Goal: Task Accomplishment & Management: Use online tool/utility

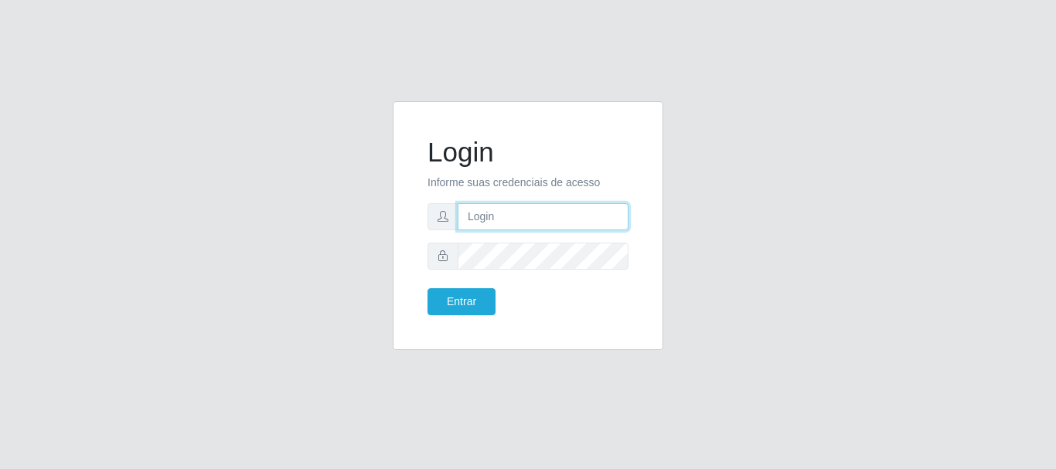
click at [533, 216] on input "text" at bounding box center [543, 216] width 171 height 27
type input "[EMAIL_ADDRESS][DOMAIN_NAME]"
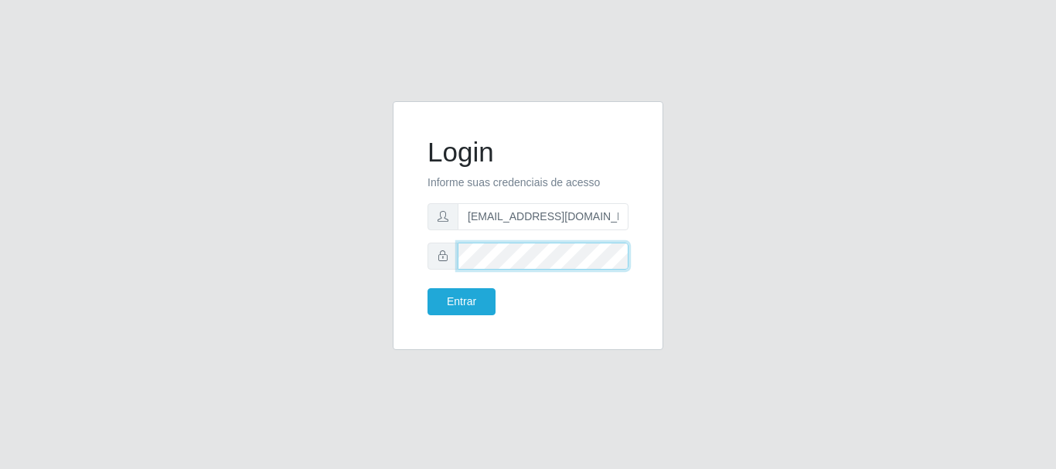
click at [428, 288] on button "Entrar" at bounding box center [462, 301] width 68 height 27
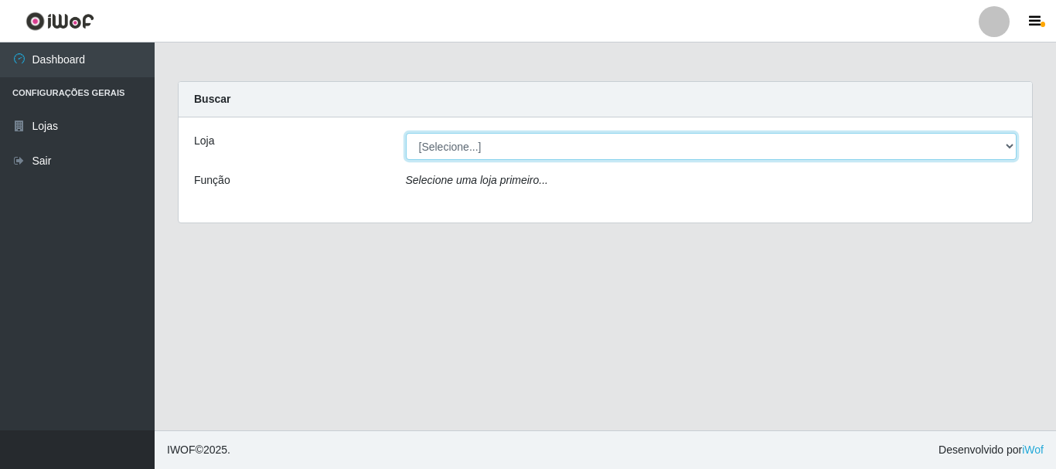
click at [1010, 145] on select "[Selecione...] Queiroz Atacadão - [GEOGRAPHIC_DATA]" at bounding box center [712, 146] width 612 height 27
click at [406, 133] on select "[Selecione...] Queiroz Atacadão - [GEOGRAPHIC_DATA]" at bounding box center [712, 146] width 612 height 27
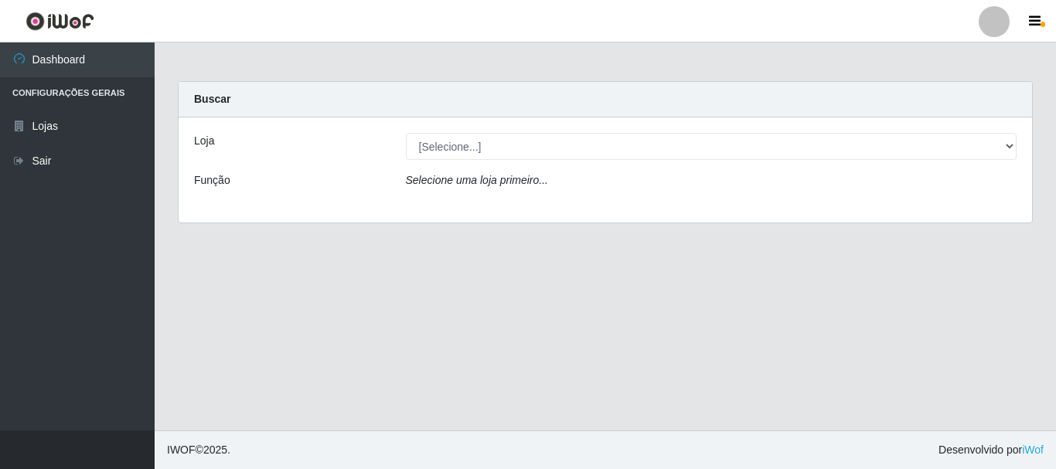
drag, startPoint x: 929, startPoint y: 329, endPoint x: 935, endPoint y: 320, distance: 11.0
click at [929, 329] on main "Carregando... Buscar Loja [Selecione...] Queiroz Atacadão - [GEOGRAPHIC_DATA] F…" at bounding box center [605, 237] width 901 height 388
click at [206, 305] on main "Carregando... Buscar Loja [Selecione...] Queiroz Atacadão - [GEOGRAPHIC_DATA] F…" at bounding box center [605, 237] width 901 height 388
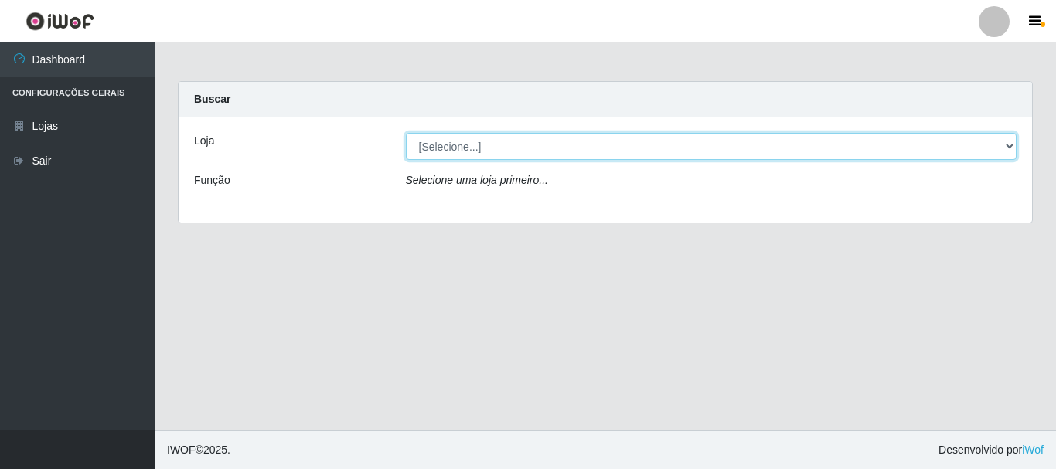
click at [1013, 152] on select "[Selecione...] Queiroz Atacadão - [GEOGRAPHIC_DATA]" at bounding box center [712, 146] width 612 height 27
select select "464"
click at [406, 133] on select "[Selecione...] Queiroz Atacadão - [GEOGRAPHIC_DATA]" at bounding box center [712, 146] width 612 height 27
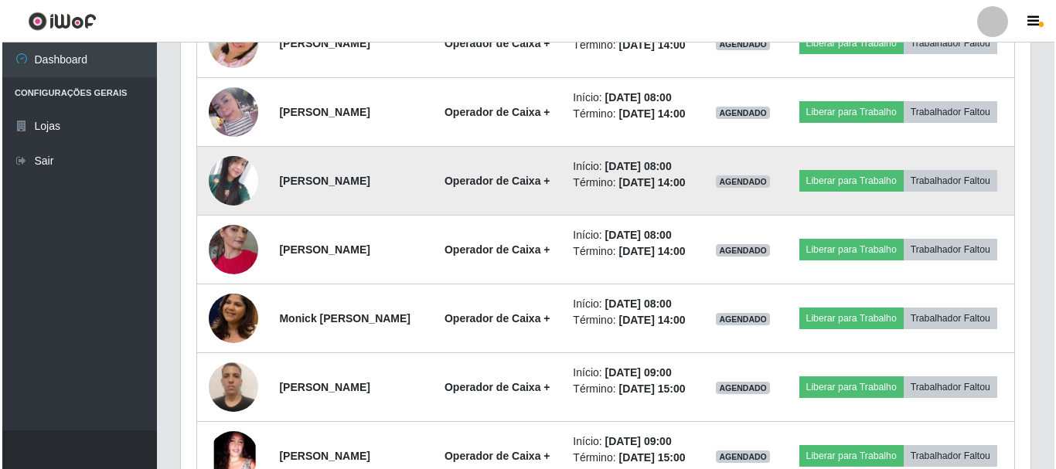
scroll to position [591, 0]
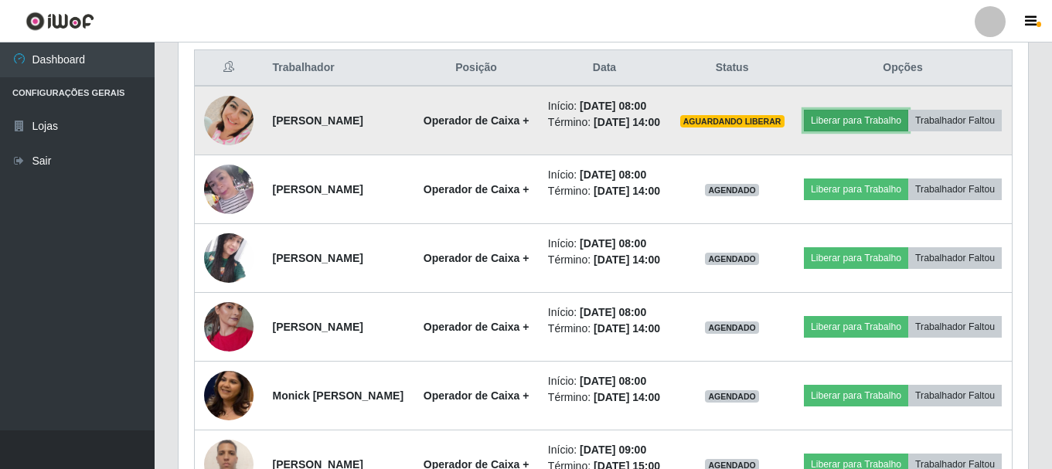
click at [908, 124] on button "Liberar para Trabalho" at bounding box center [856, 121] width 104 height 22
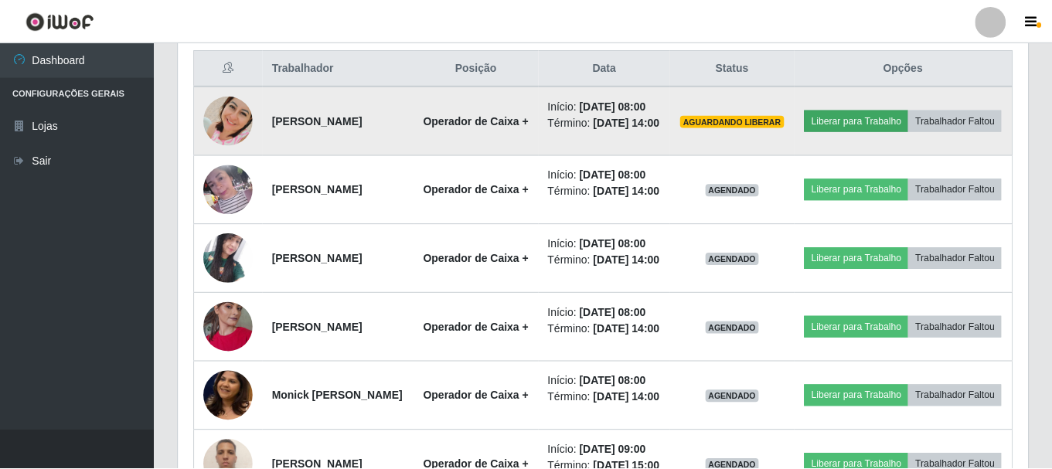
scroll to position [321, 842]
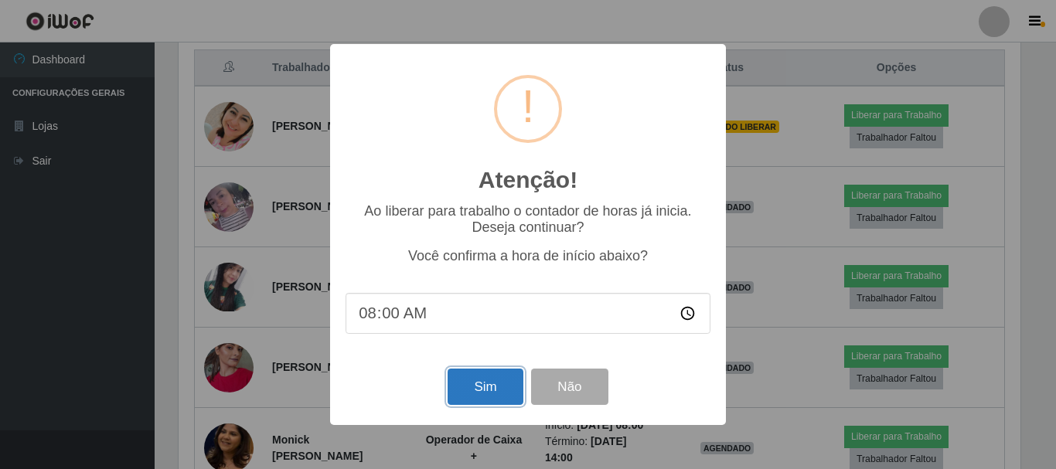
click at [494, 395] on button "Sim" at bounding box center [485, 387] width 75 height 36
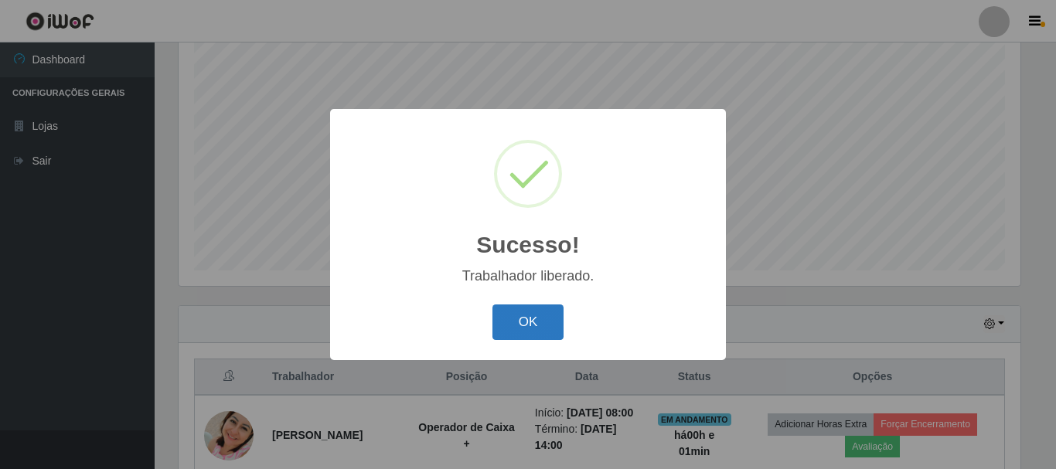
click at [537, 332] on button "OK" at bounding box center [528, 323] width 72 height 36
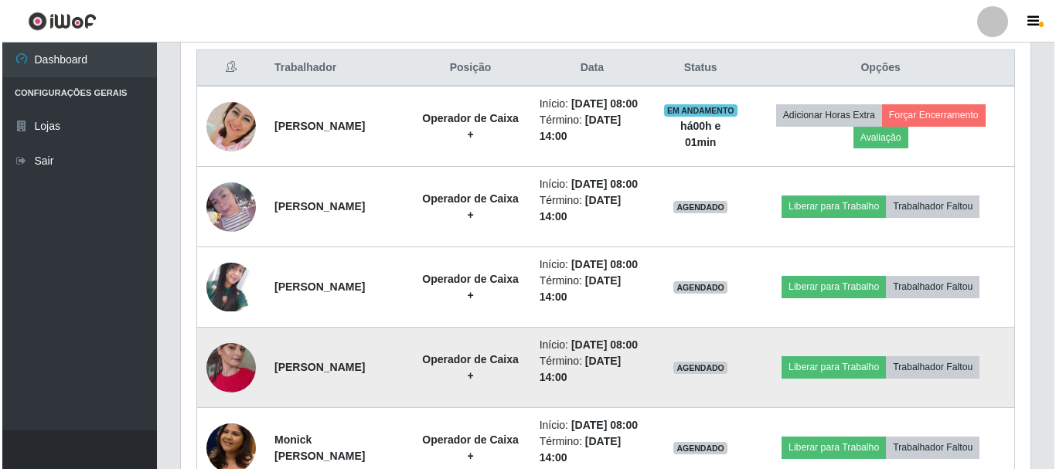
scroll to position [669, 0]
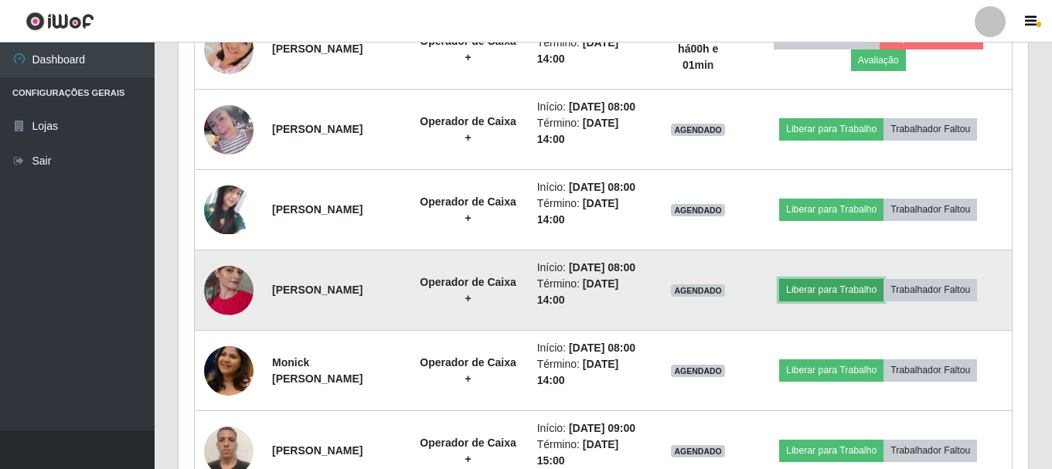
click at [843, 301] on button "Liberar para Trabalho" at bounding box center [831, 290] width 104 height 22
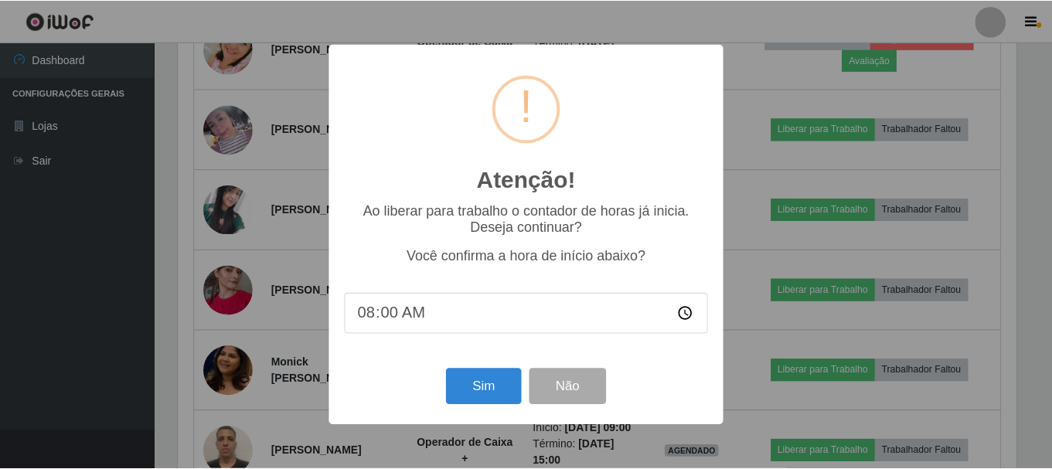
scroll to position [321, 842]
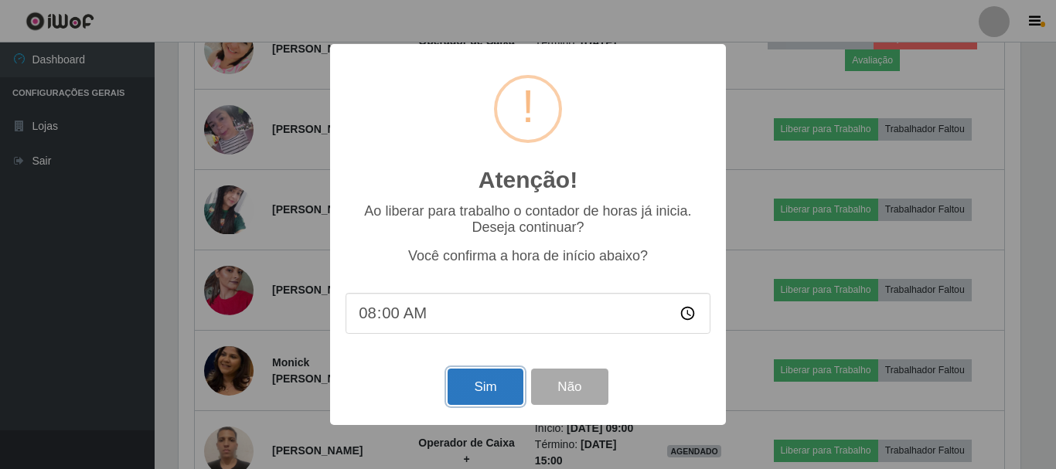
click at [493, 380] on button "Sim" at bounding box center [485, 387] width 75 height 36
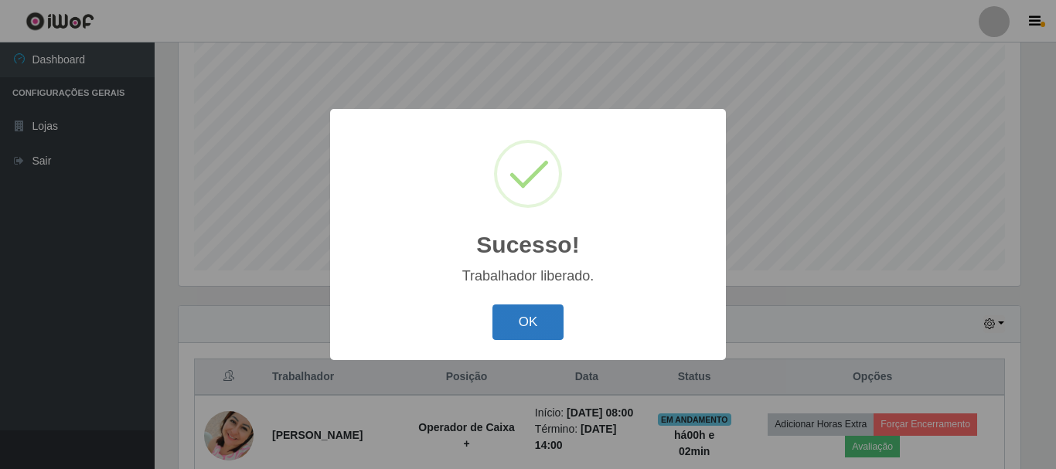
click at [530, 315] on button "OK" at bounding box center [528, 323] width 72 height 36
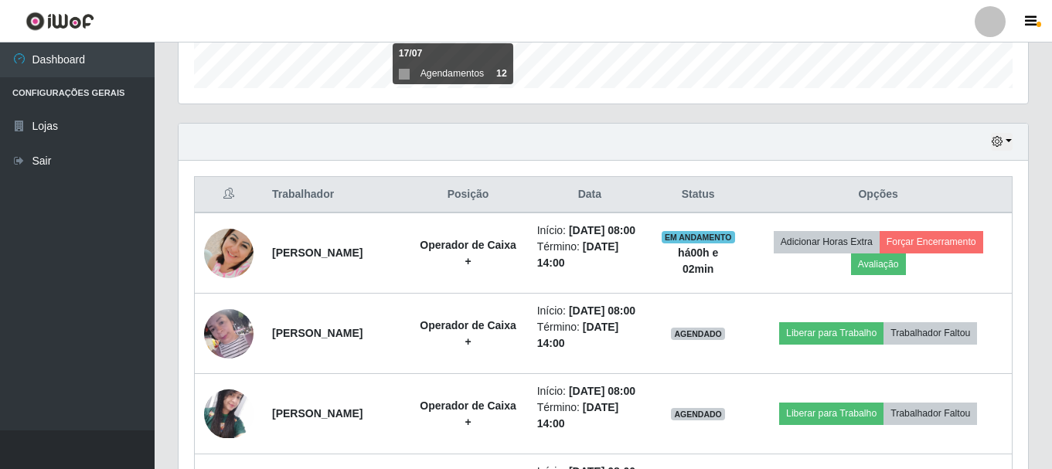
scroll to position [514, 0]
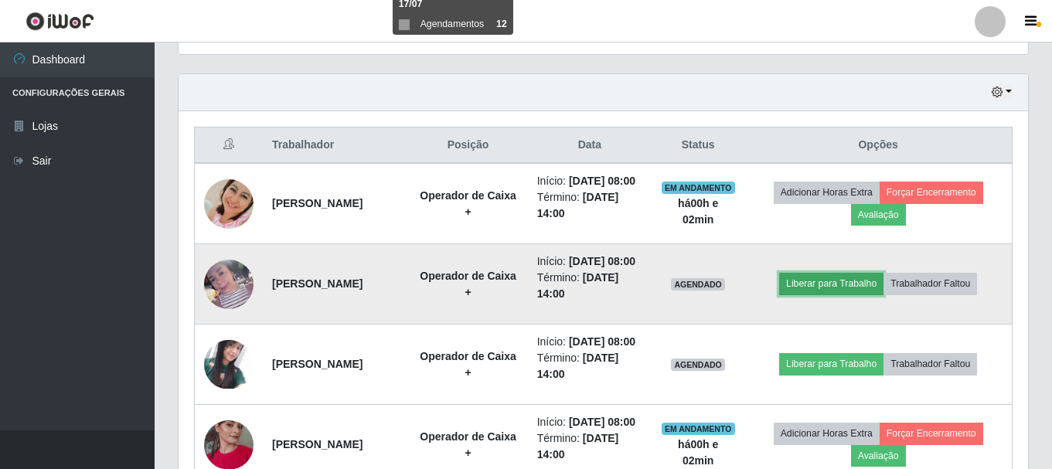
click at [871, 295] on button "Liberar para Trabalho" at bounding box center [831, 284] width 104 height 22
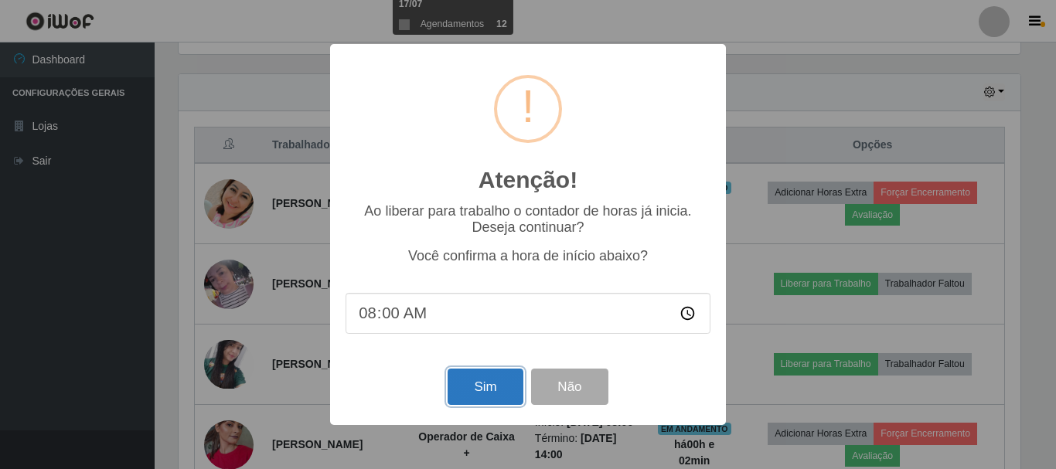
click at [488, 397] on button "Sim" at bounding box center [485, 387] width 75 height 36
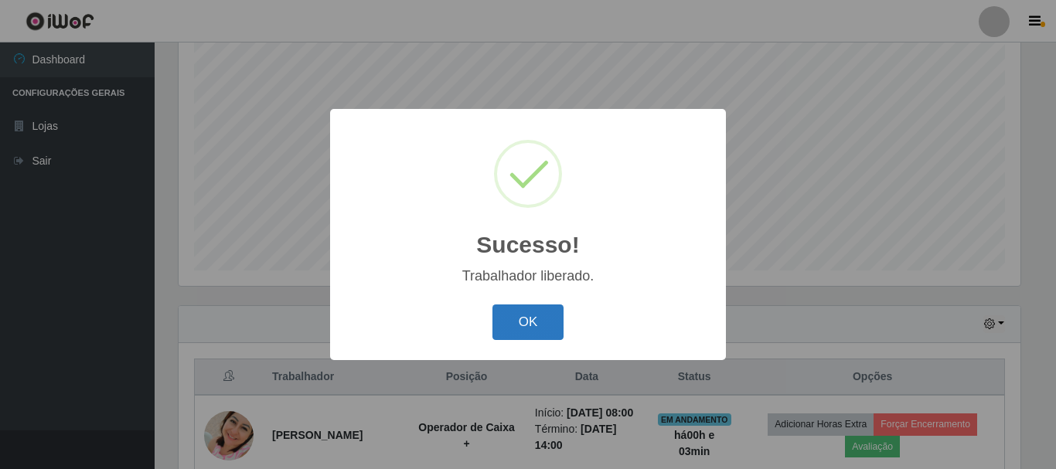
click at [545, 325] on button "OK" at bounding box center [528, 323] width 72 height 36
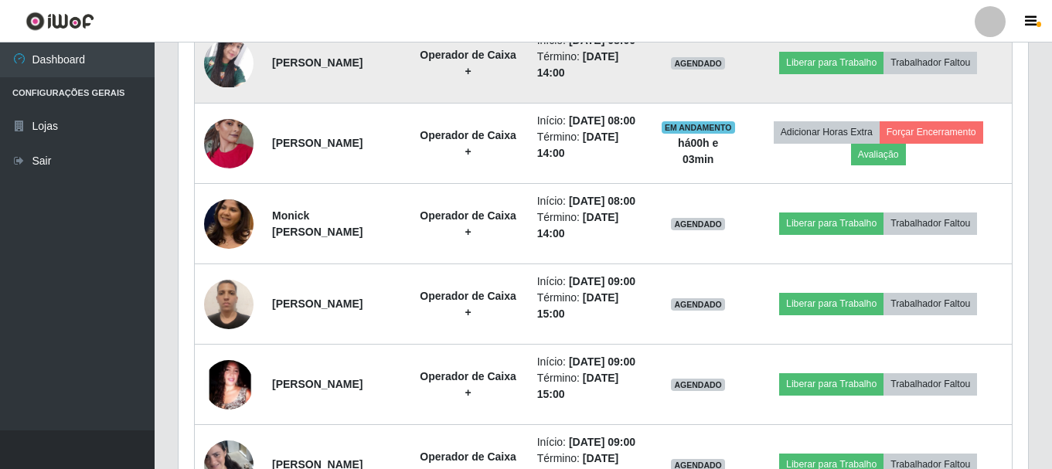
scroll to position [823, 0]
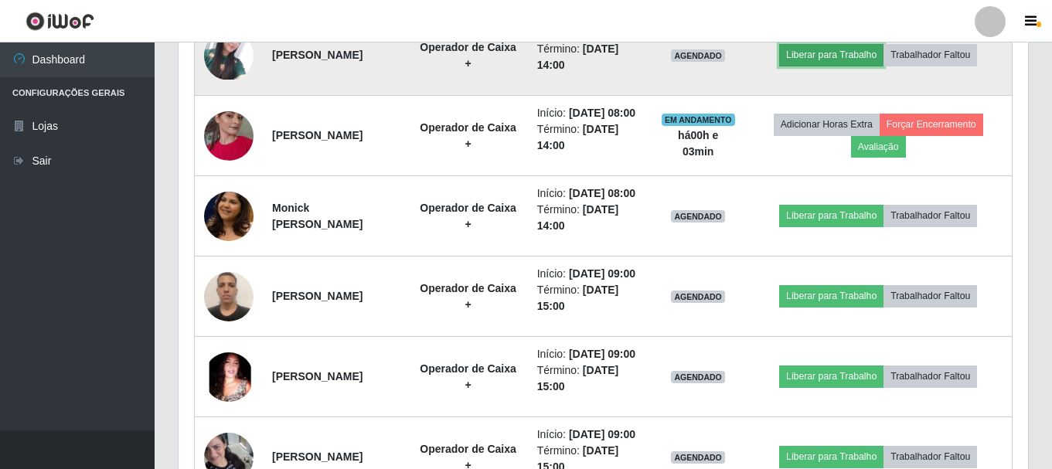
click at [877, 66] on button "Liberar para Trabalho" at bounding box center [831, 55] width 104 height 22
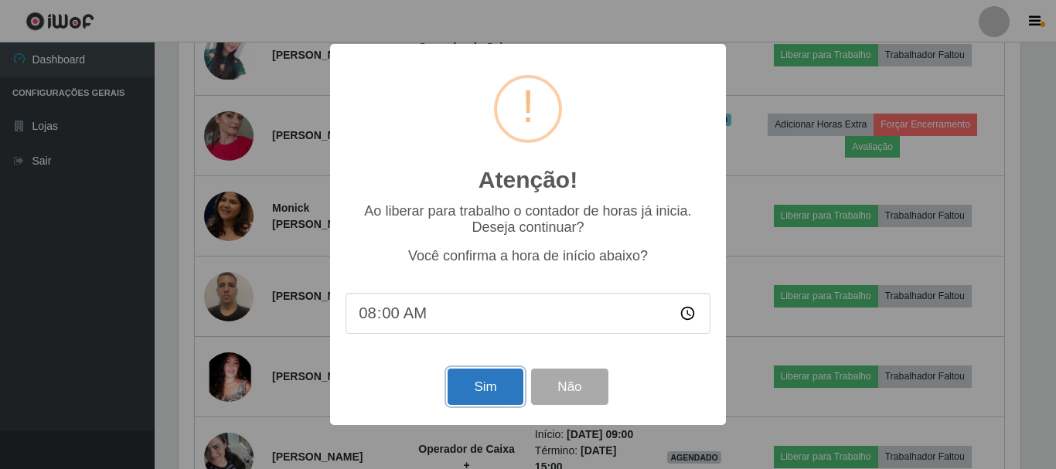
click at [492, 387] on button "Sim" at bounding box center [485, 387] width 75 height 36
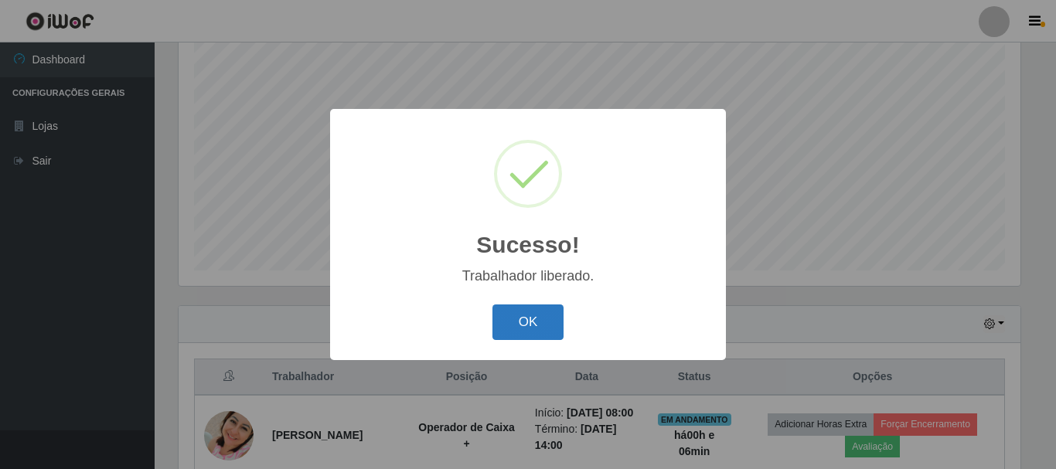
click at [533, 317] on button "OK" at bounding box center [528, 323] width 72 height 36
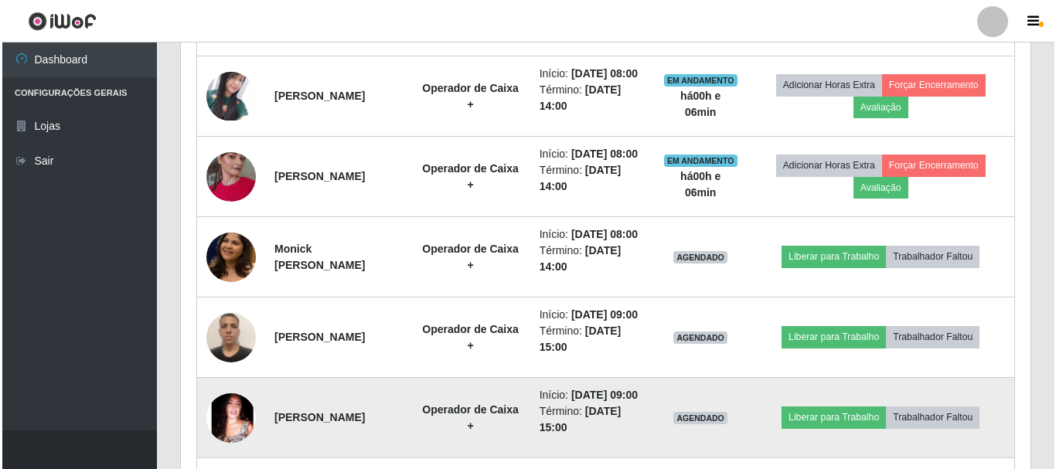
scroll to position [901, 0]
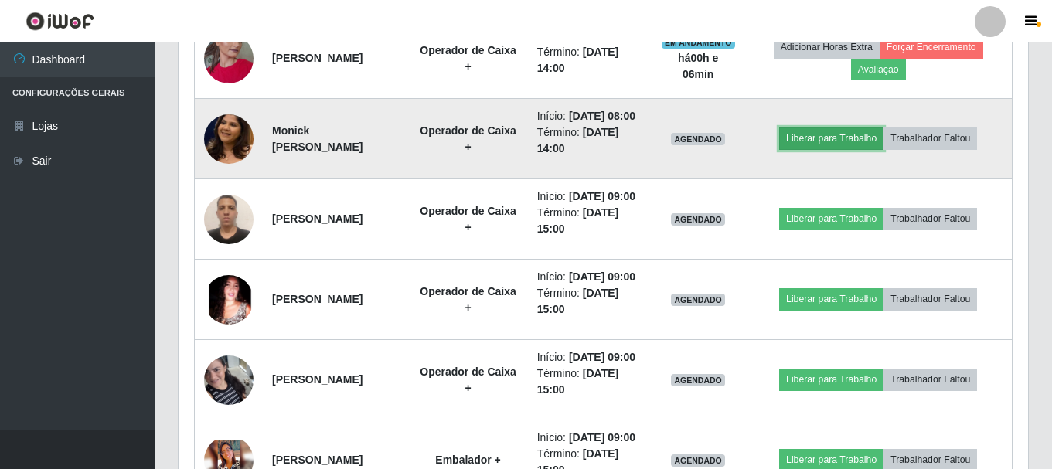
click at [840, 149] on button "Liberar para Trabalho" at bounding box center [831, 139] width 104 height 22
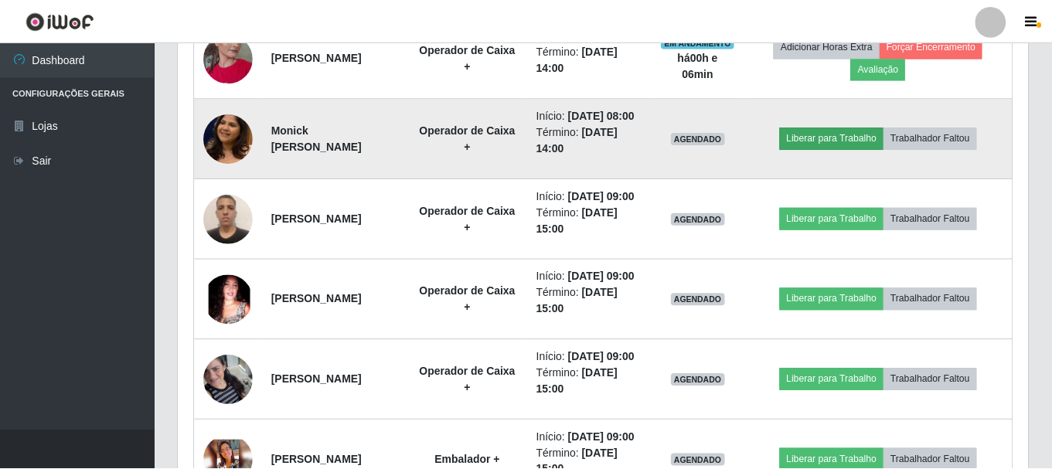
scroll to position [321, 842]
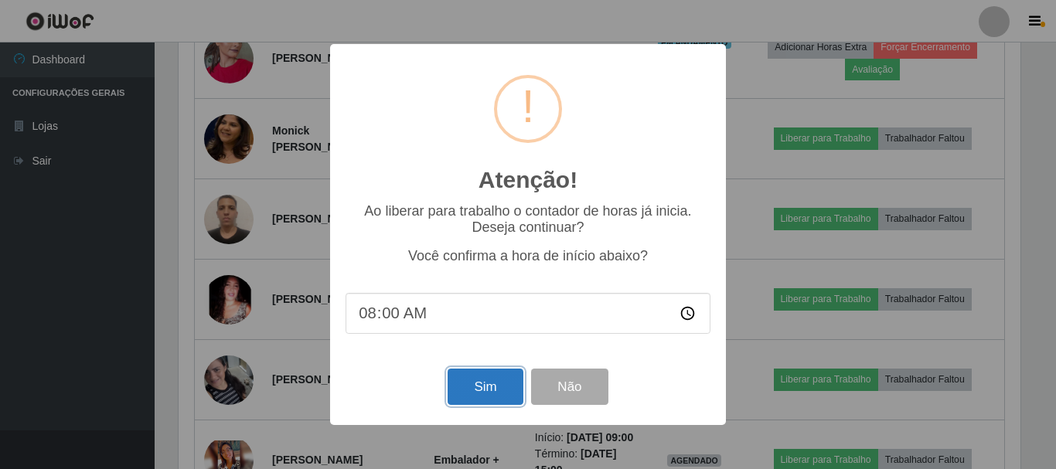
click at [486, 396] on button "Sim" at bounding box center [485, 387] width 75 height 36
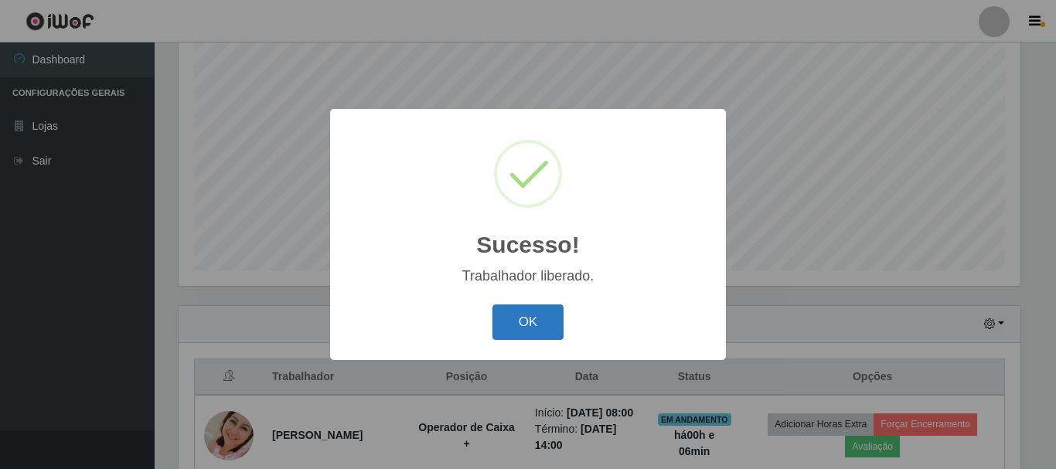
click at [533, 308] on button "OK" at bounding box center [528, 323] width 72 height 36
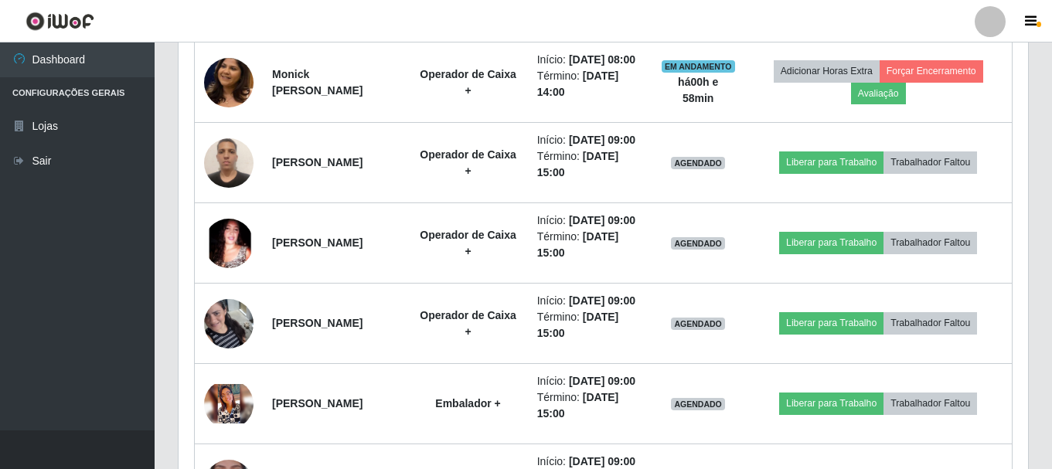
scroll to position [1055, 0]
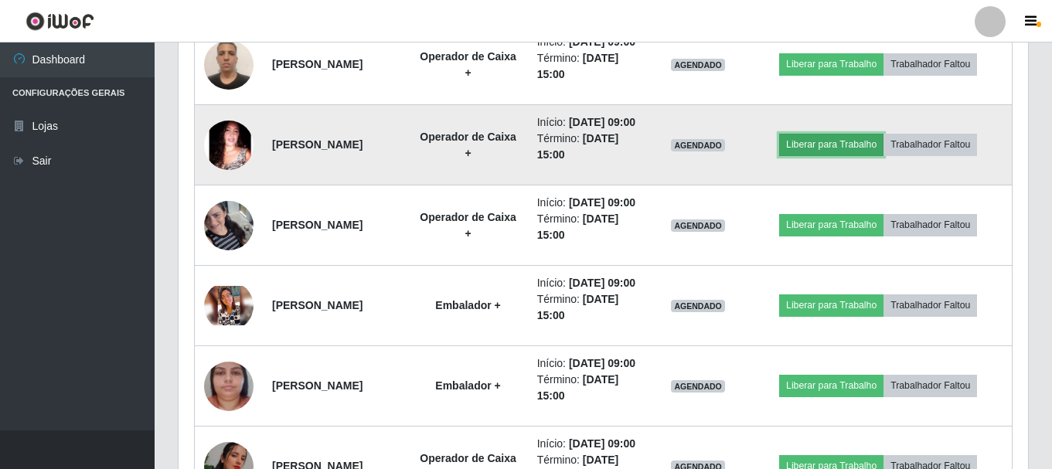
click at [841, 155] on button "Liberar para Trabalho" at bounding box center [831, 145] width 104 height 22
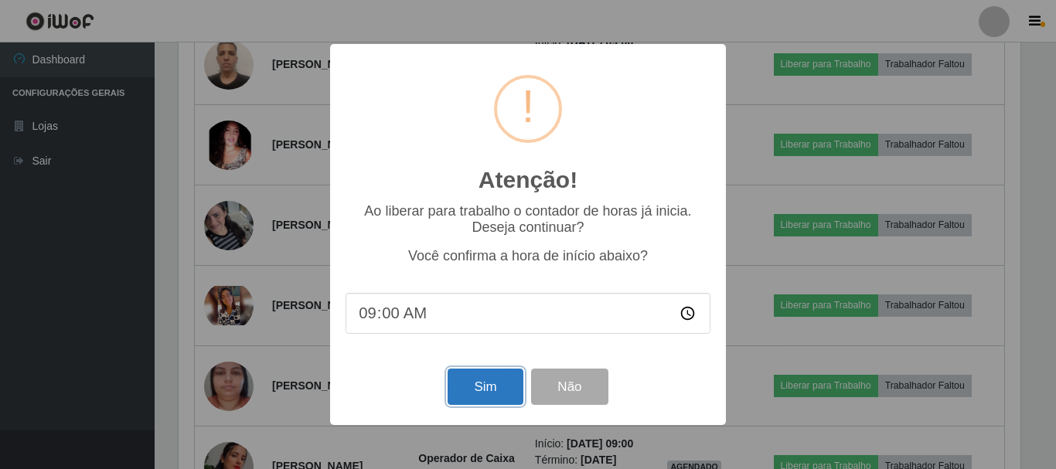
click at [491, 390] on button "Sim" at bounding box center [485, 387] width 75 height 36
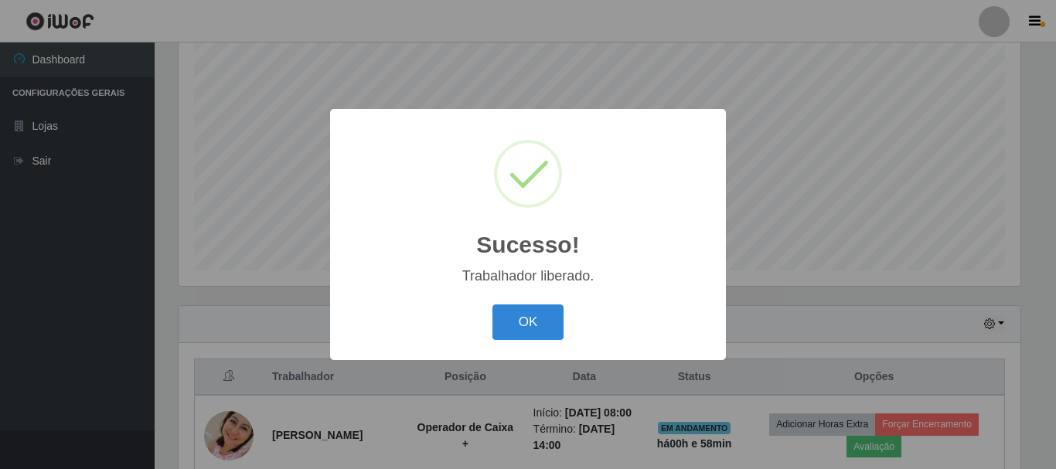
drag, startPoint x: 540, startPoint y: 336, endPoint x: 532, endPoint y: 315, distance: 22.5
click at [537, 332] on button "OK" at bounding box center [528, 323] width 72 height 36
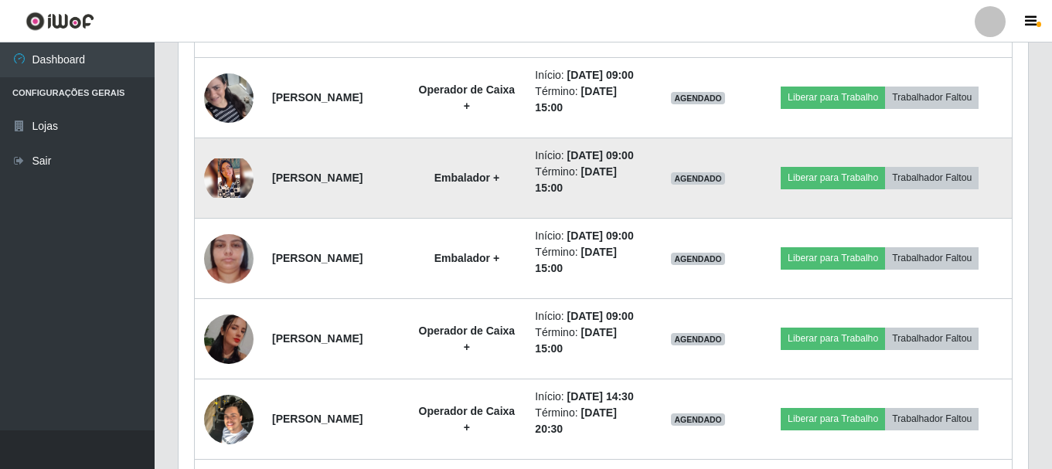
scroll to position [1210, 0]
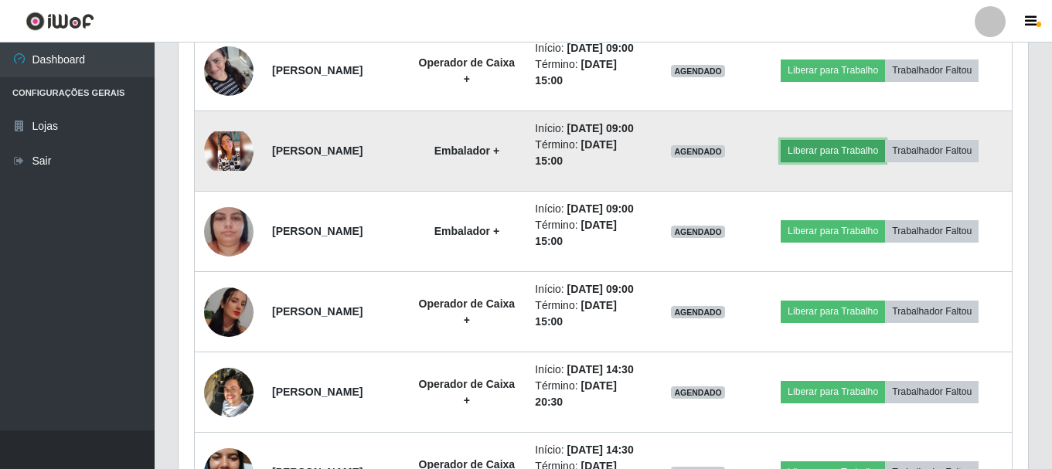
click at [860, 162] on button "Liberar para Trabalho" at bounding box center [833, 151] width 104 height 22
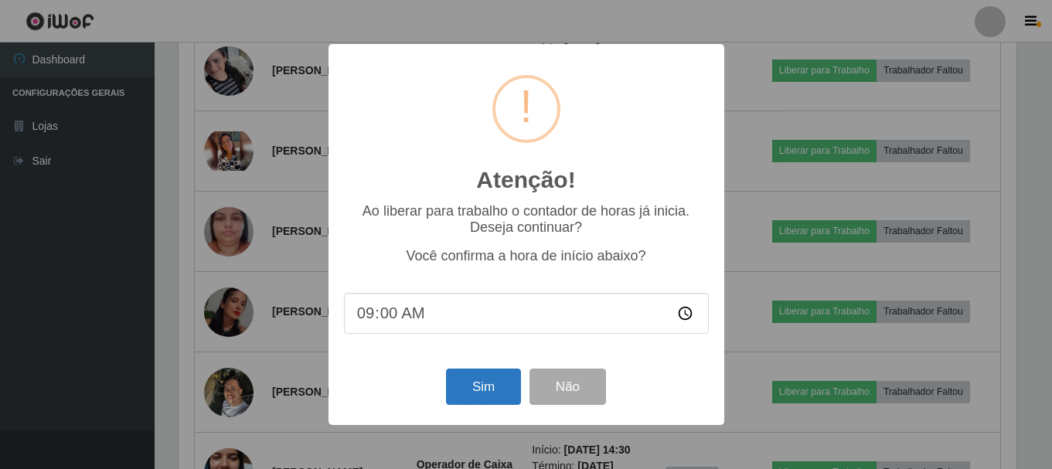
scroll to position [321, 842]
click at [459, 393] on button "Sim" at bounding box center [485, 387] width 75 height 36
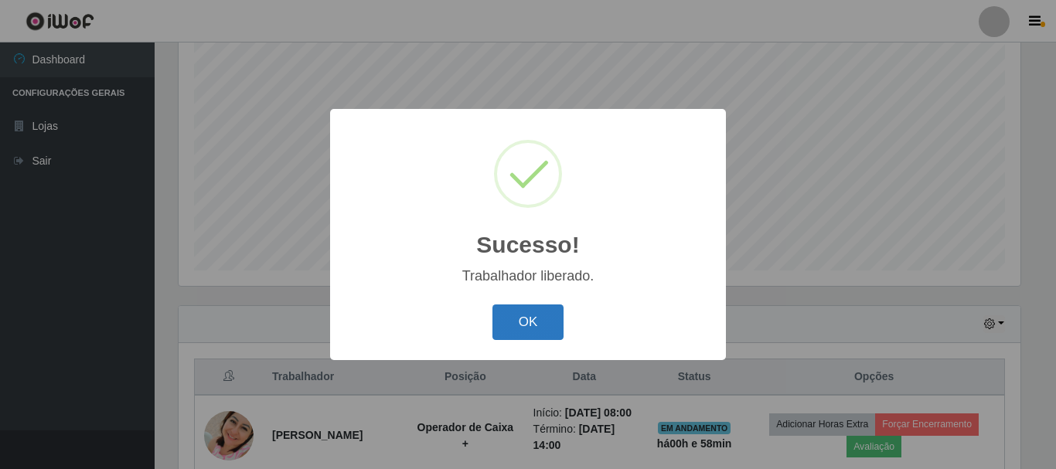
click at [509, 320] on button "OK" at bounding box center [528, 323] width 72 height 36
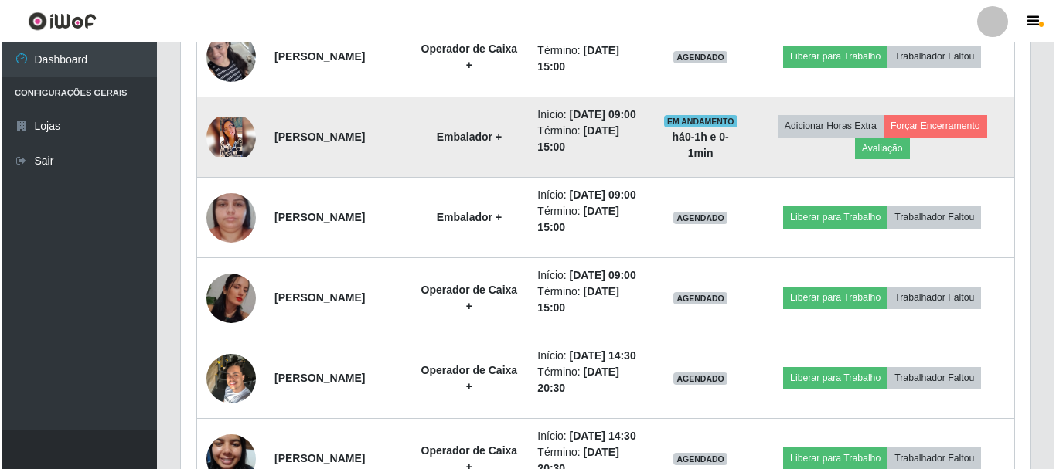
scroll to position [1287, 0]
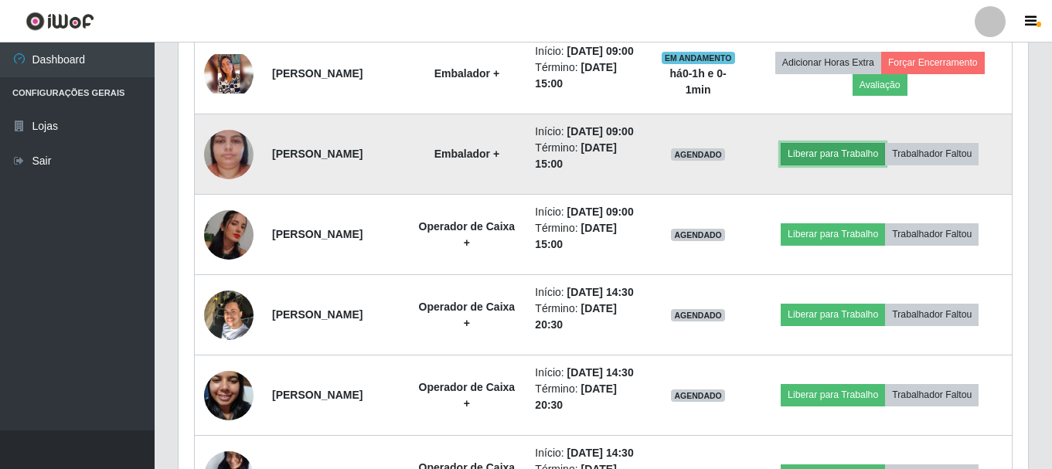
click at [857, 165] on button "Liberar para Trabalho" at bounding box center [833, 154] width 104 height 22
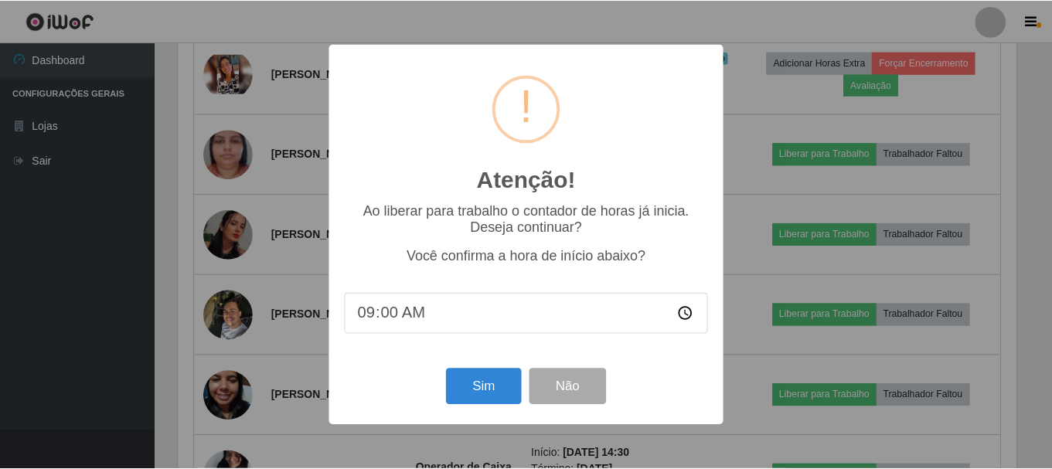
scroll to position [321, 842]
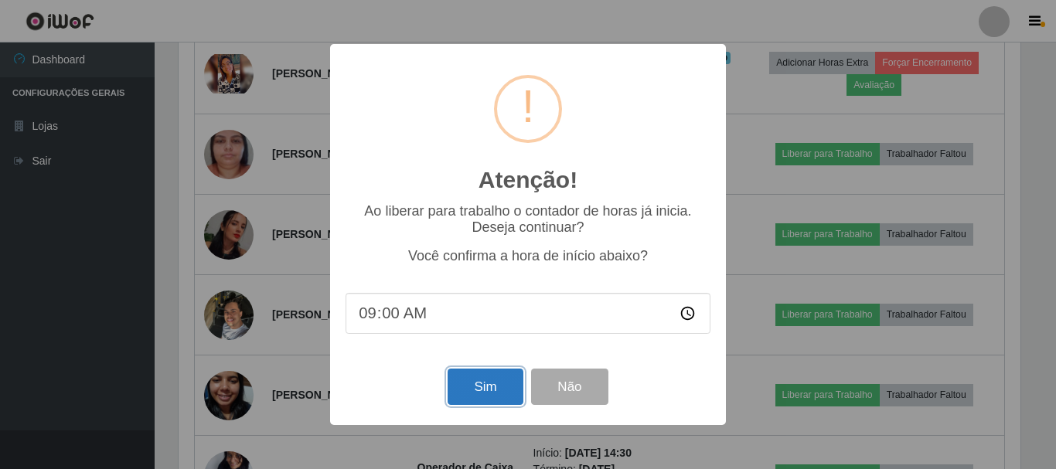
click at [486, 383] on button "Sim" at bounding box center [485, 387] width 75 height 36
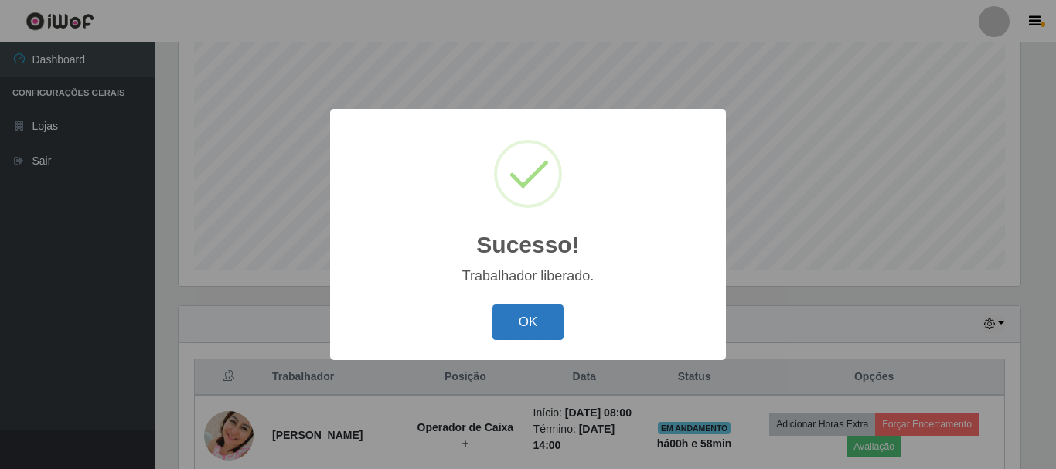
click at [539, 319] on button "OK" at bounding box center [528, 323] width 72 height 36
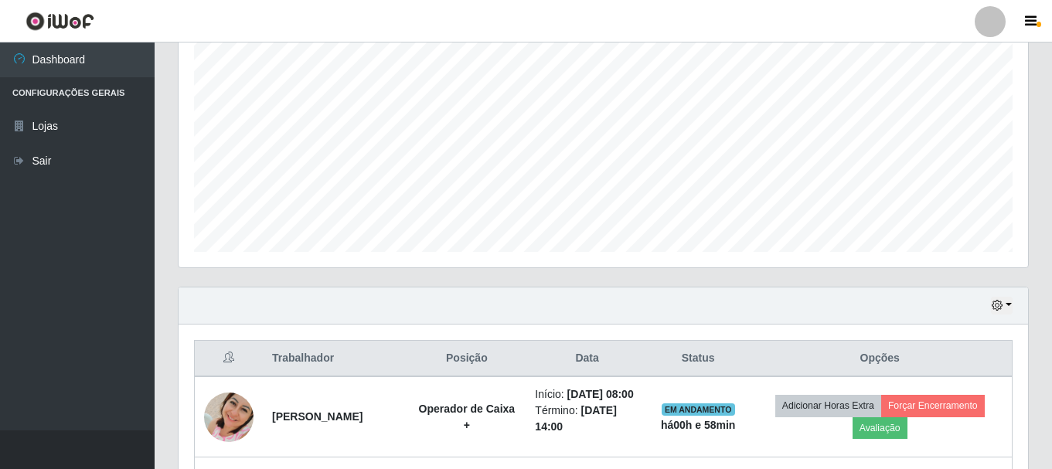
scroll to position [0, 0]
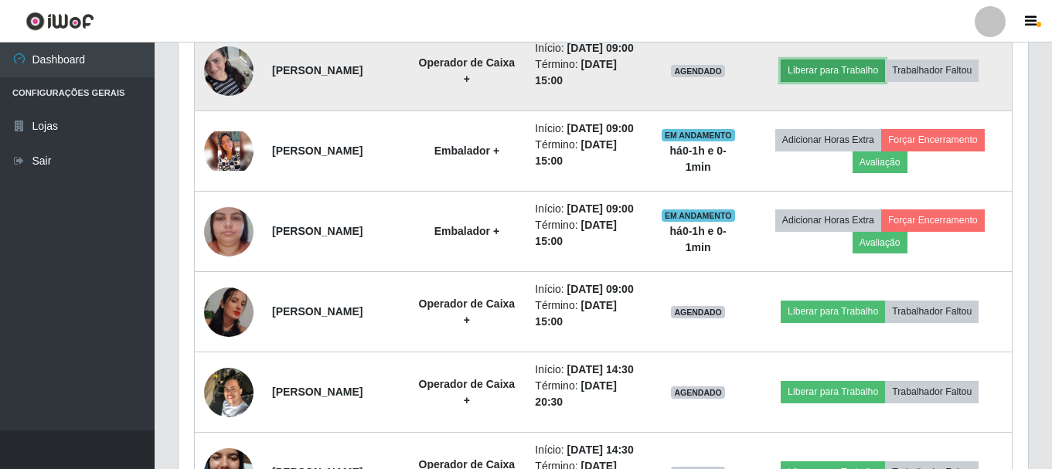
click at [844, 81] on button "Liberar para Trabalho" at bounding box center [833, 71] width 104 height 22
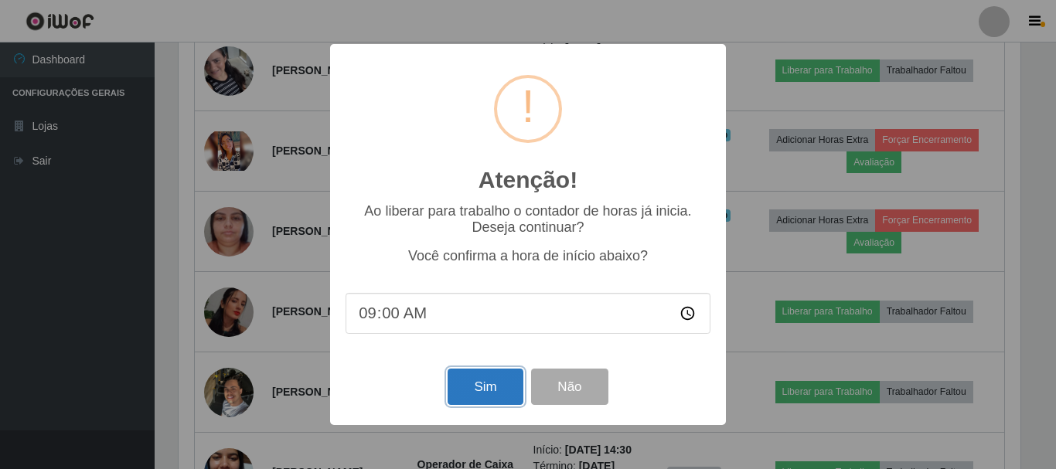
click at [493, 391] on button "Sim" at bounding box center [485, 387] width 75 height 36
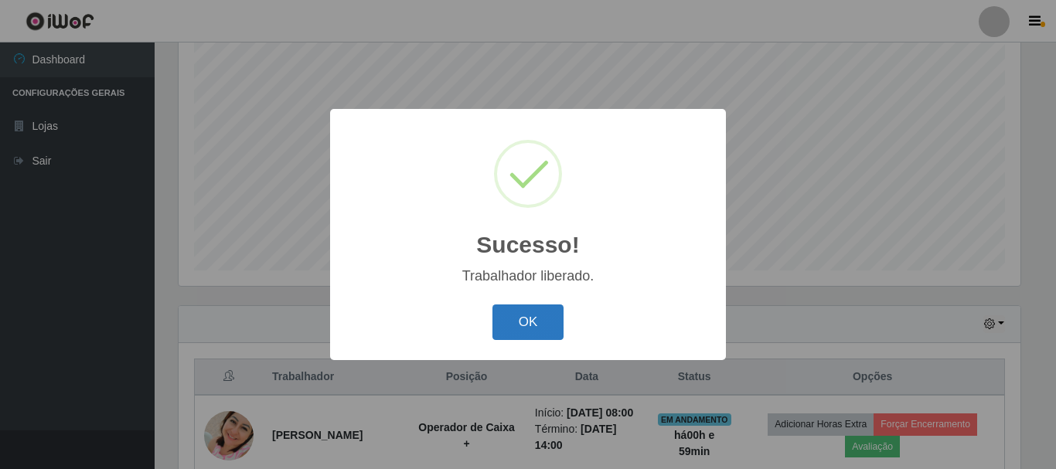
click at [538, 319] on button "OK" at bounding box center [528, 323] width 72 height 36
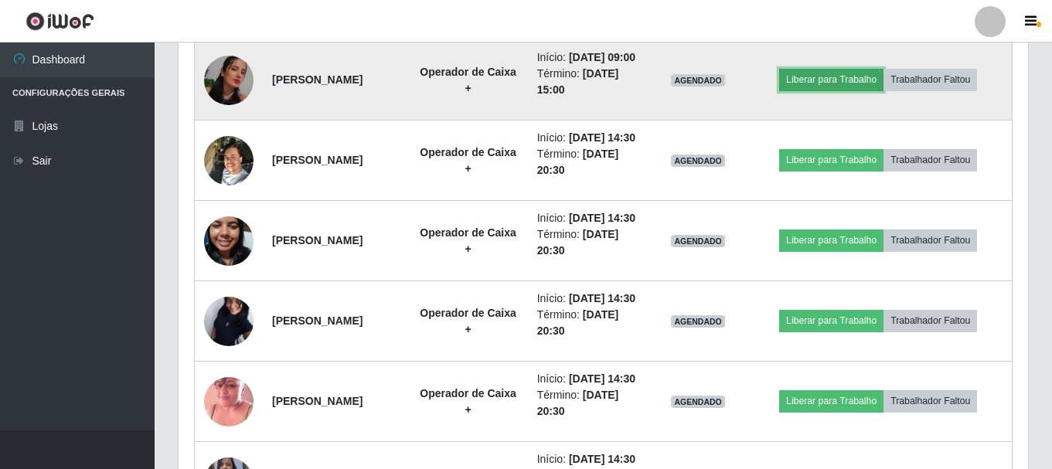
click at [878, 90] on button "Liberar para Trabalho" at bounding box center [831, 80] width 104 height 22
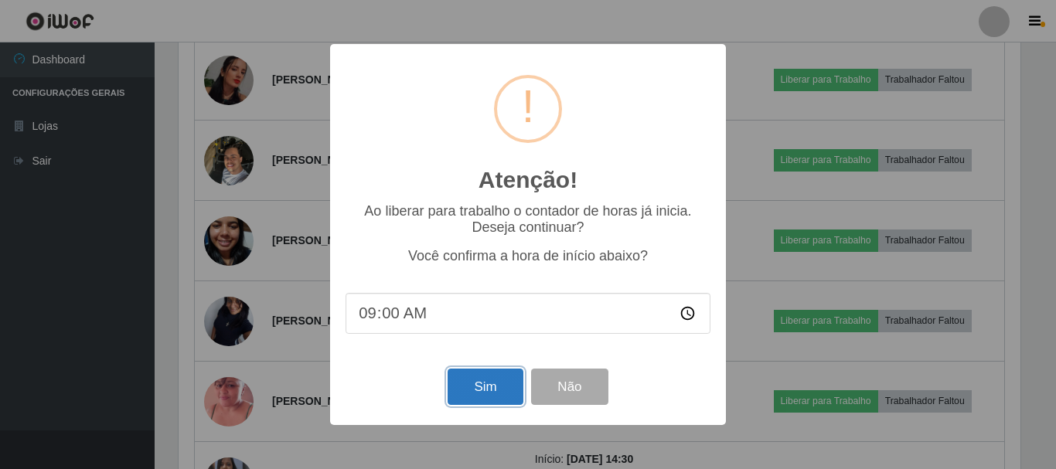
click at [503, 394] on button "Sim" at bounding box center [485, 387] width 75 height 36
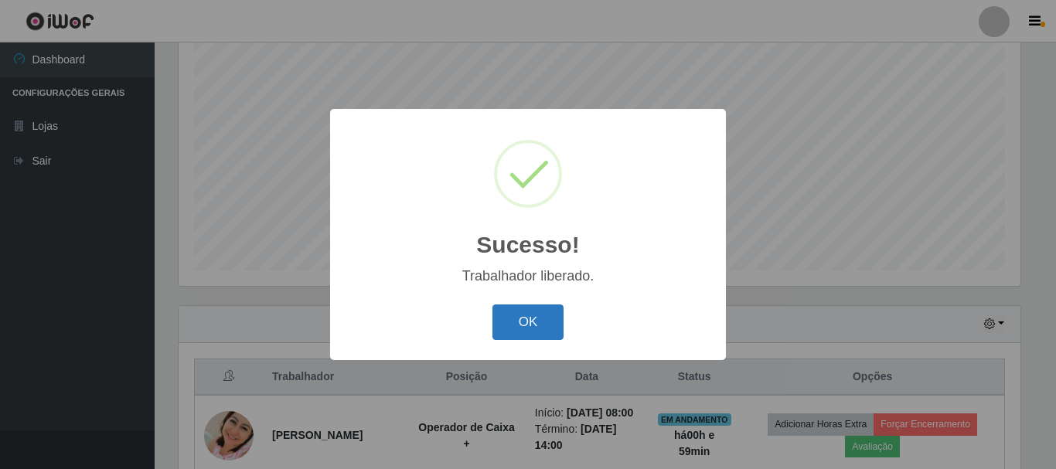
click at [540, 326] on button "OK" at bounding box center [528, 323] width 72 height 36
